Goal: Browse casually: Explore the website without a specific task or goal

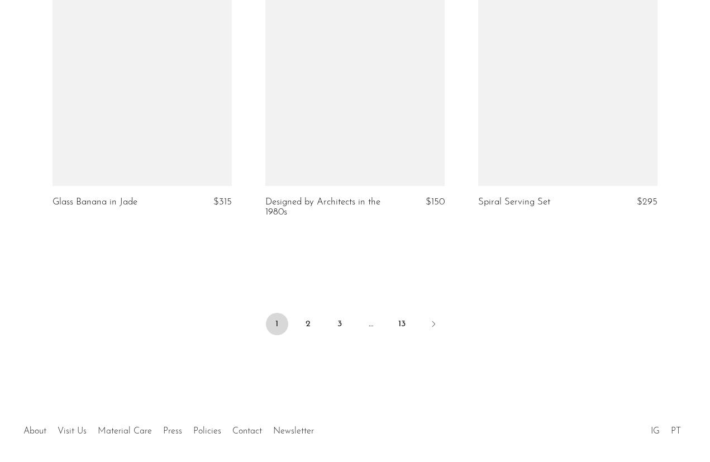
scroll to position [3516, 0]
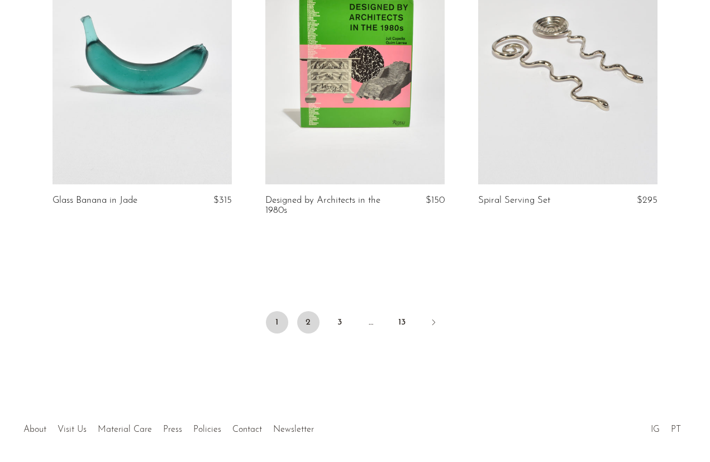
click at [310, 316] on link "2" at bounding box center [308, 322] width 22 height 22
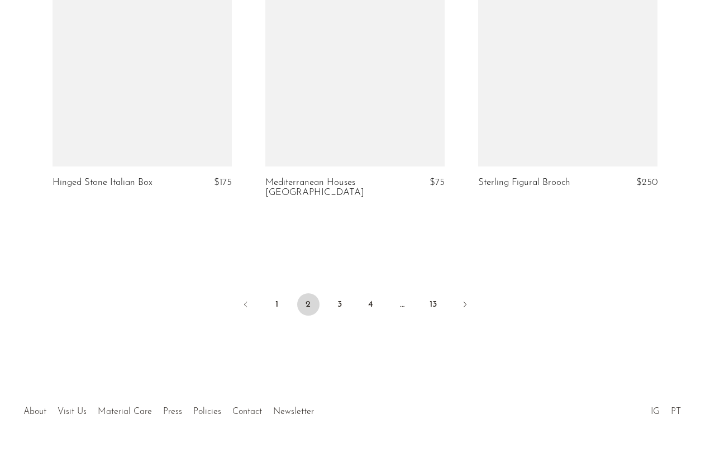
scroll to position [3533, 0]
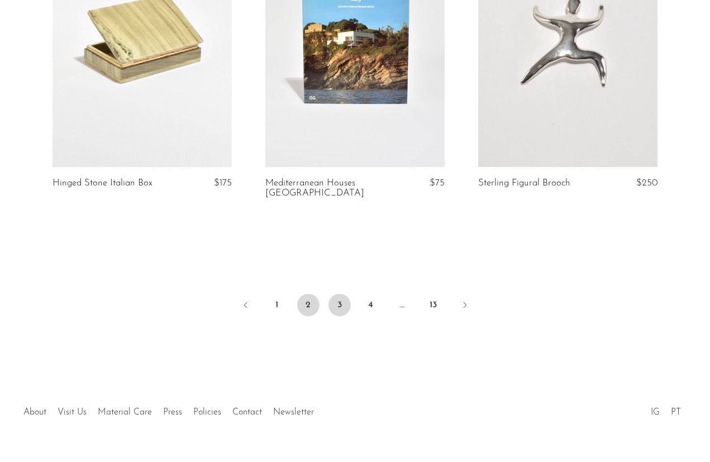
click at [342, 294] on link "3" at bounding box center [339, 305] width 22 height 22
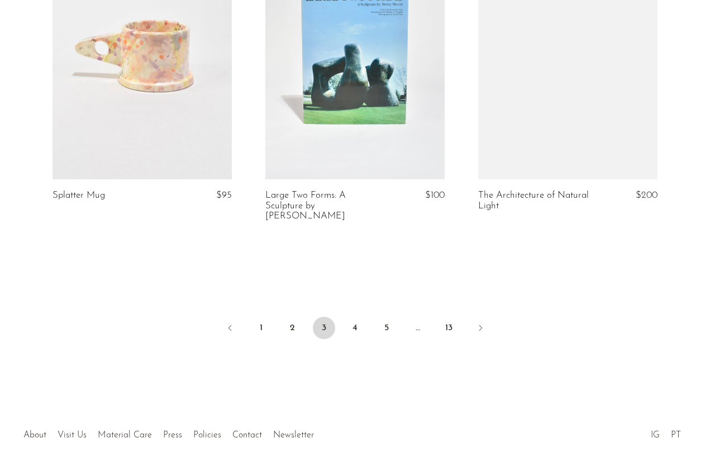
scroll to position [3534, 0]
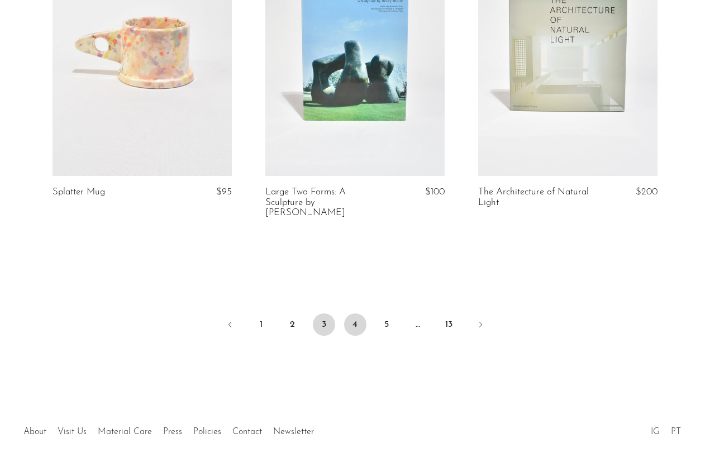
click at [356, 313] on link "4" at bounding box center [355, 324] width 22 height 22
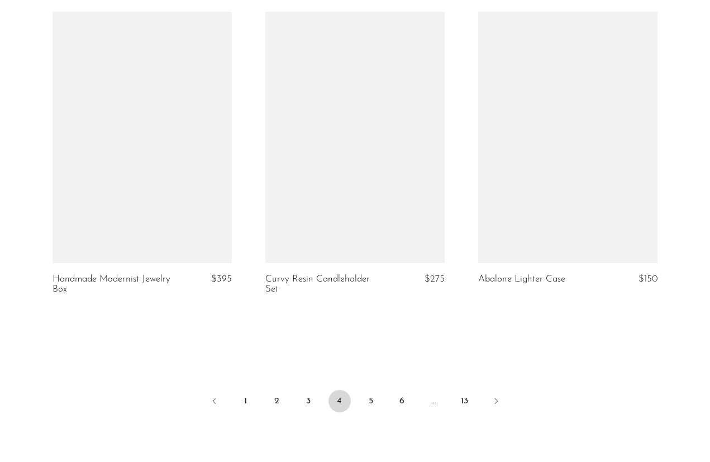
scroll to position [3485, 0]
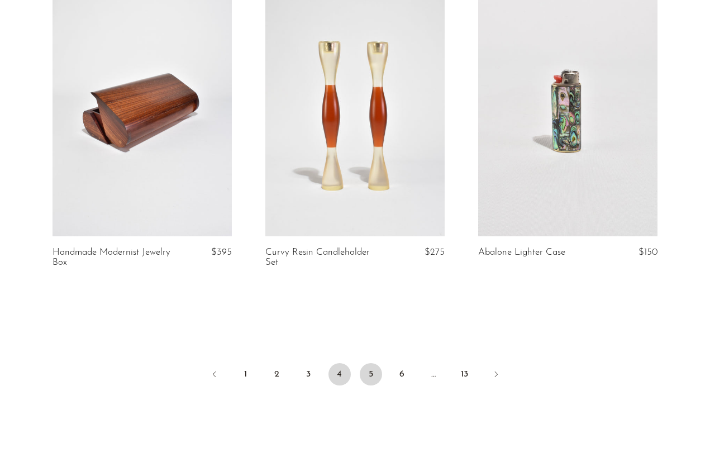
click at [372, 370] on link "5" at bounding box center [371, 374] width 22 height 22
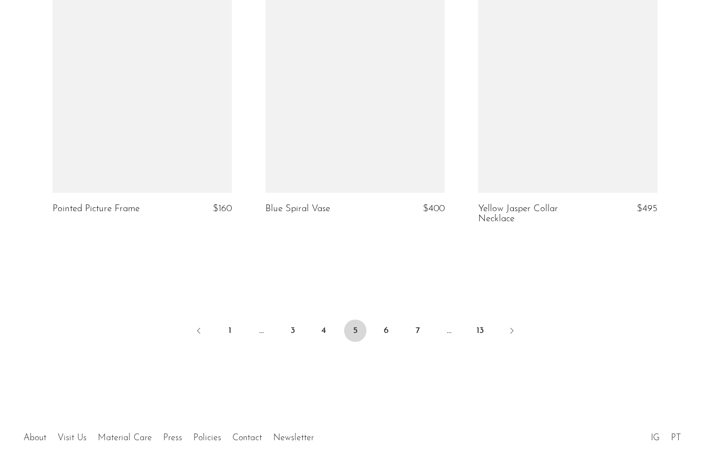
scroll to position [3537, 0]
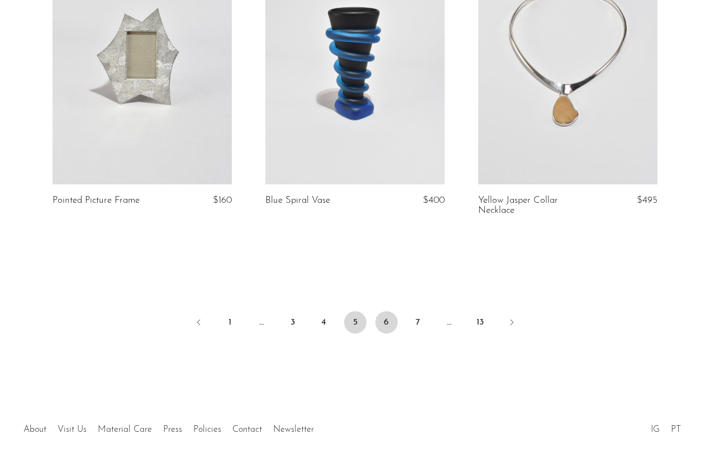
click at [385, 311] on link "6" at bounding box center [386, 322] width 22 height 22
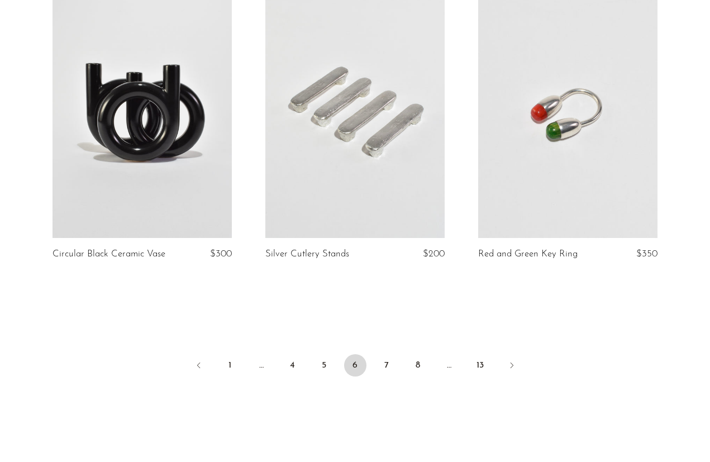
scroll to position [3485, 0]
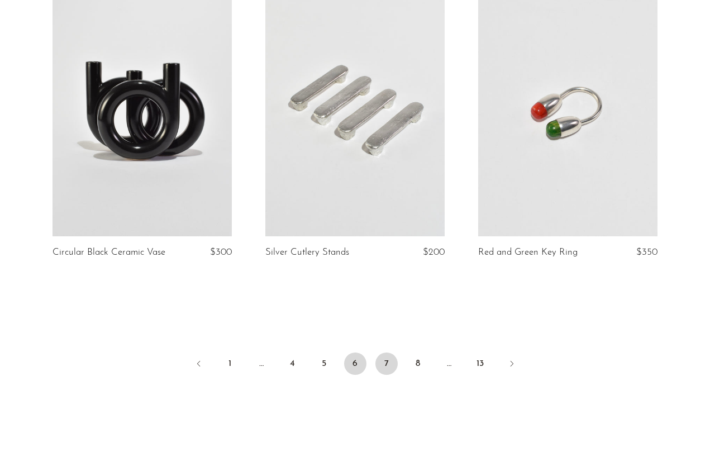
click at [387, 352] on link "7" at bounding box center [386, 363] width 22 height 22
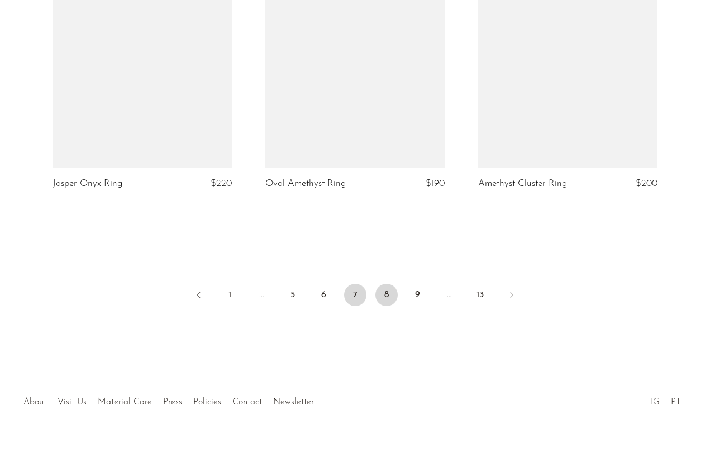
scroll to position [3573, 0]
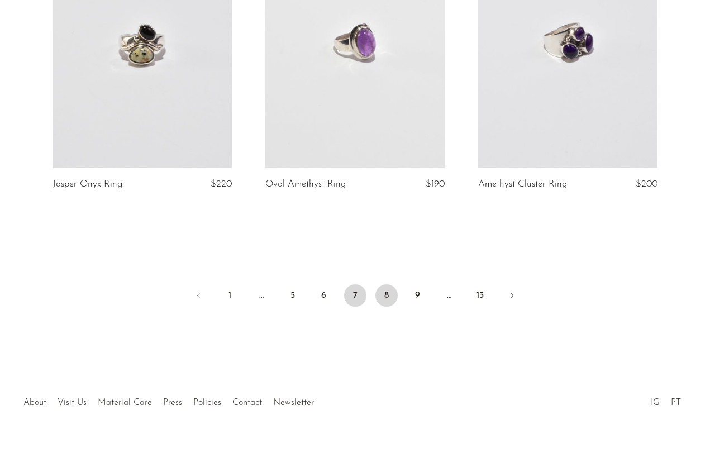
click at [385, 284] on link "8" at bounding box center [386, 295] width 22 height 22
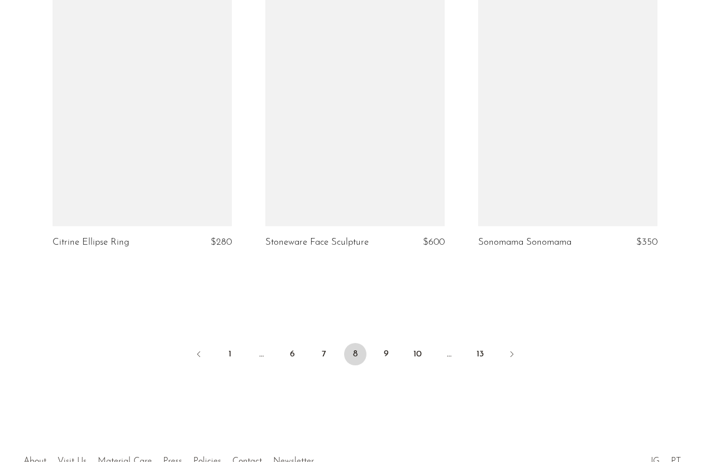
scroll to position [3495, 0]
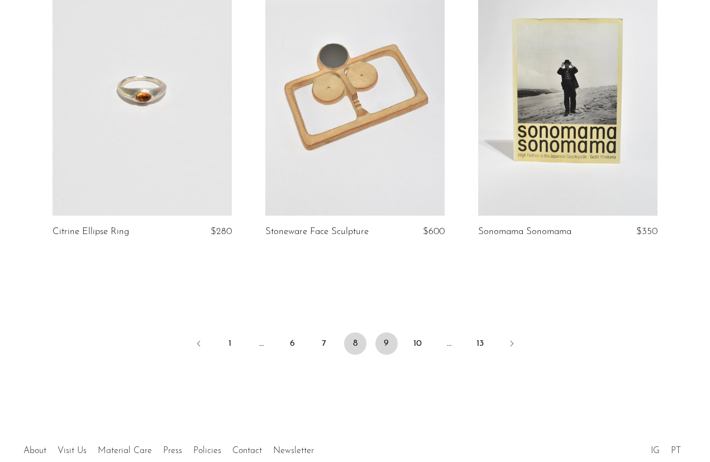
click at [387, 332] on link "9" at bounding box center [386, 343] width 22 height 22
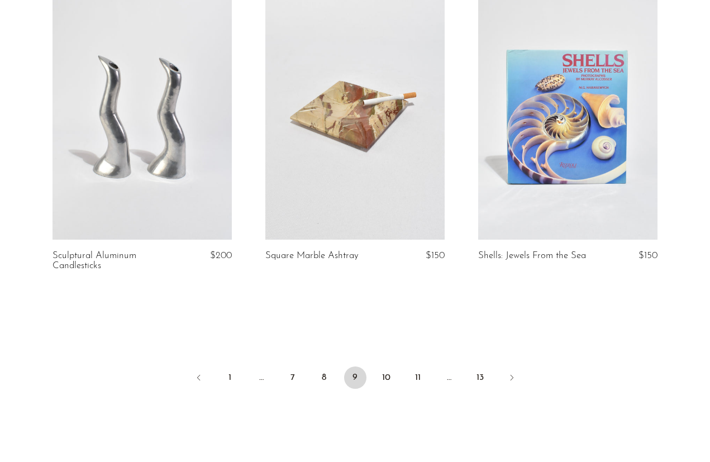
scroll to position [3461, 0]
click at [389, 376] on link "10" at bounding box center [386, 377] width 22 height 22
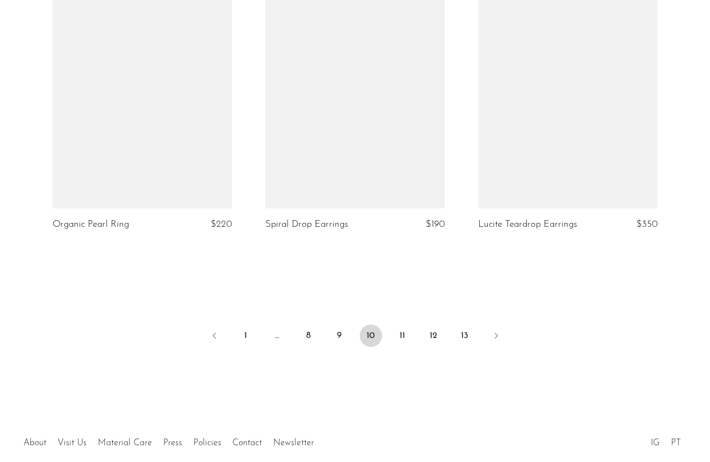
scroll to position [3500, 0]
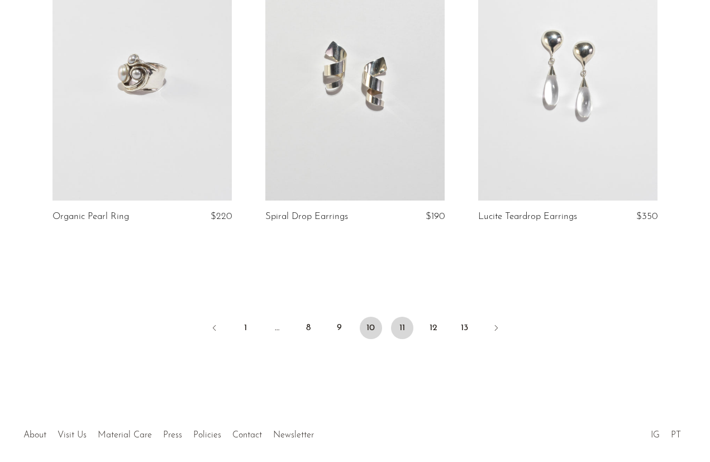
click at [403, 326] on link "11" at bounding box center [402, 328] width 22 height 22
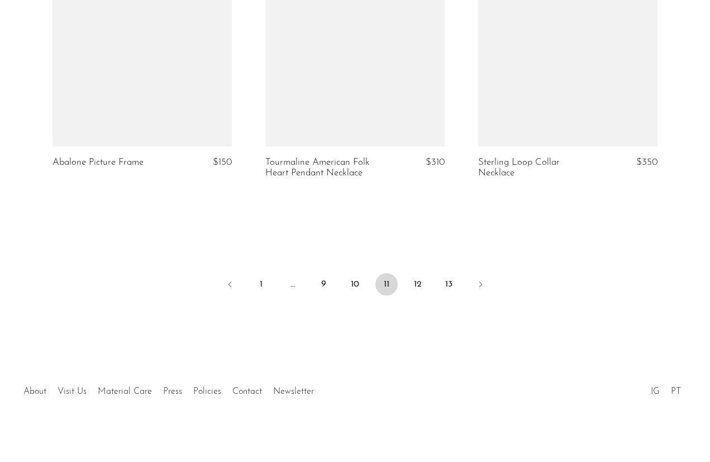
scroll to position [3584, 0]
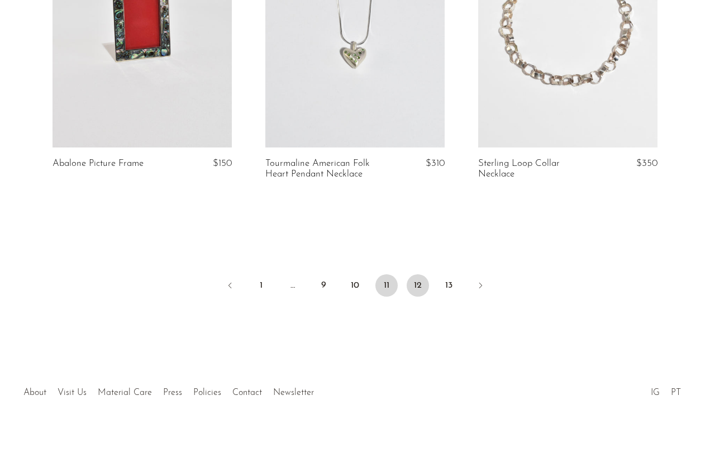
click at [420, 280] on link "12" at bounding box center [417, 285] width 22 height 22
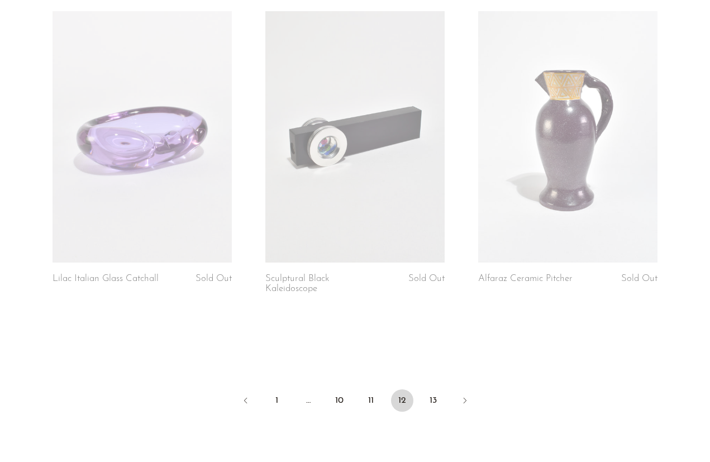
scroll to position [3457, 0]
click at [432, 390] on link "13" at bounding box center [433, 401] width 22 height 22
